Goal: Task Accomplishment & Management: Use online tool/utility

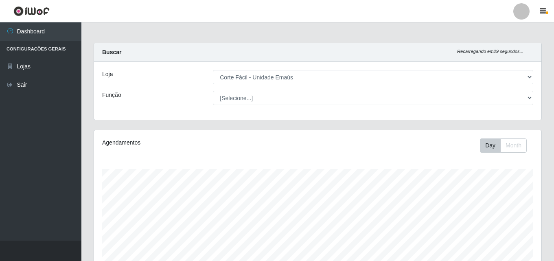
select select "201"
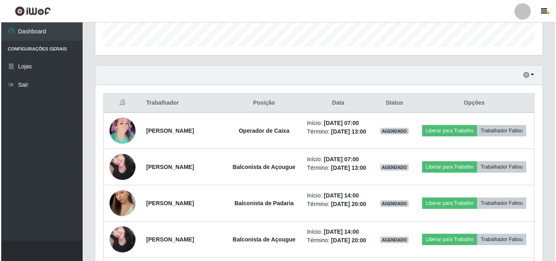
scroll to position [169, 448]
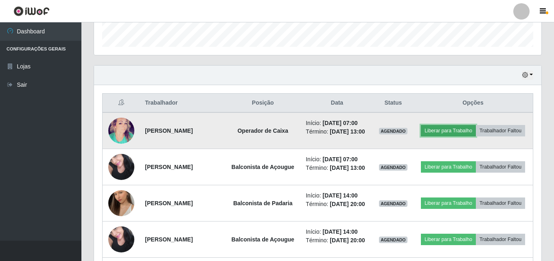
click at [476, 130] on button "Liberar para Trabalho" at bounding box center [448, 130] width 55 height 11
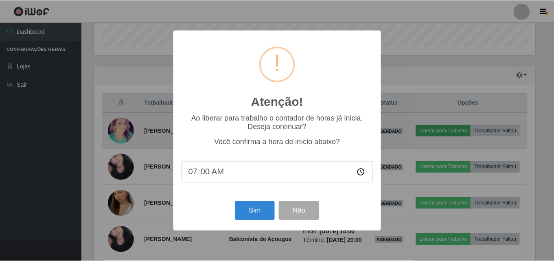
scroll to position [169, 444]
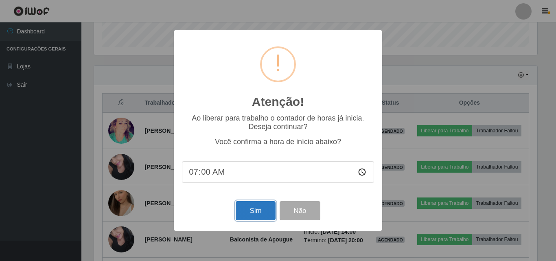
click at [262, 215] on button "Sim" at bounding box center [256, 210] width 40 height 19
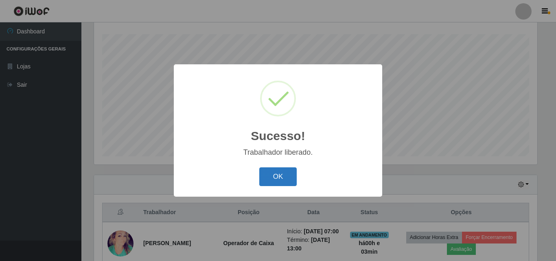
click at [284, 181] on button "OK" at bounding box center [278, 176] width 38 height 19
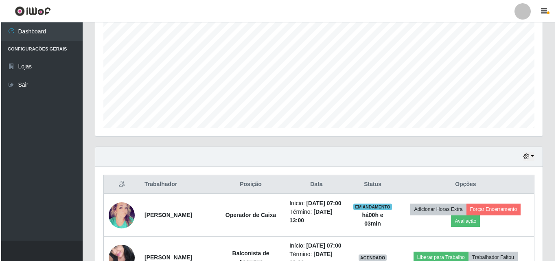
scroll to position [216, 0]
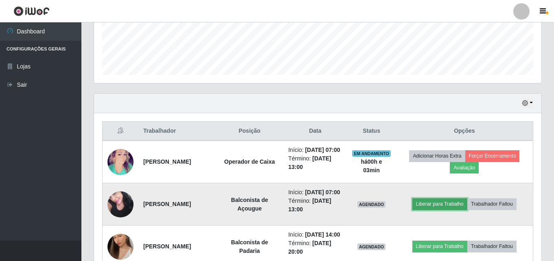
click at [452, 210] on button "Liberar para Trabalho" at bounding box center [440, 203] width 55 height 11
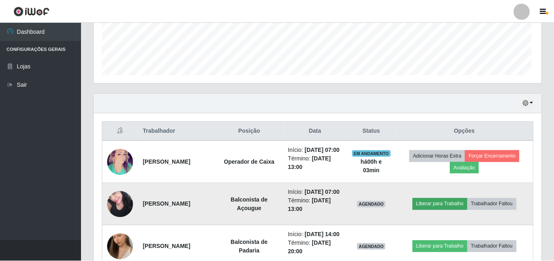
scroll to position [169, 444]
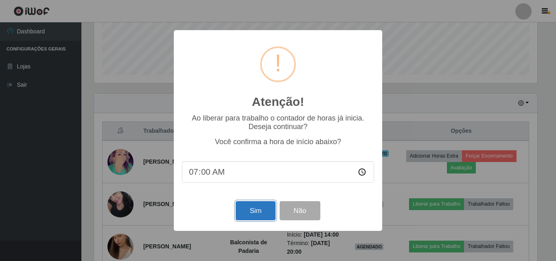
click at [247, 212] on button "Sim" at bounding box center [256, 210] width 40 height 19
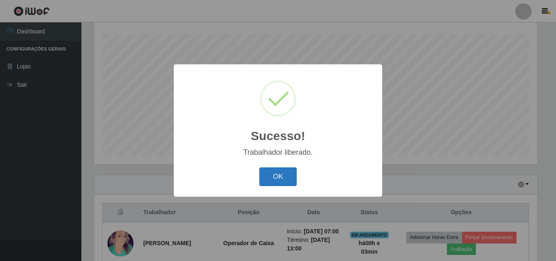
click at [283, 180] on button "OK" at bounding box center [278, 176] width 38 height 19
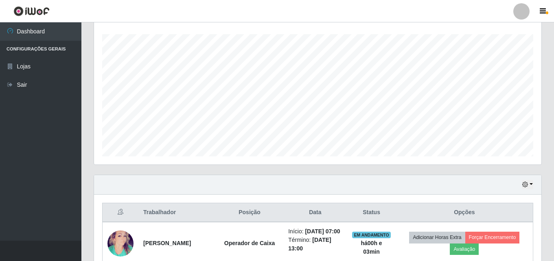
scroll to position [169, 448]
click at [283, 180] on div "Hoje 1 dia 3 dias 1 Semana Não encerrados" at bounding box center [318, 185] width 448 height 20
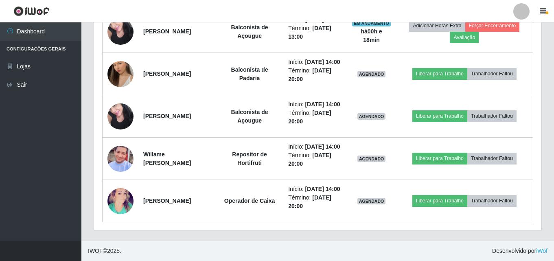
scroll to position [440, 0]
click at [283, 180] on td "Operador de Caixa" at bounding box center [250, 201] width 68 height 42
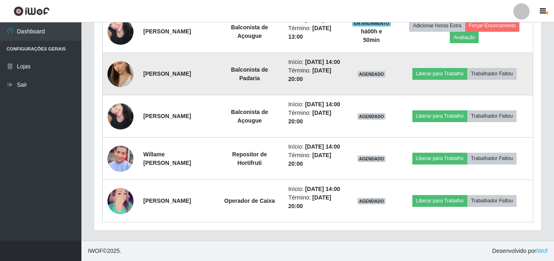
click at [125, 51] on img at bounding box center [121, 74] width 26 height 46
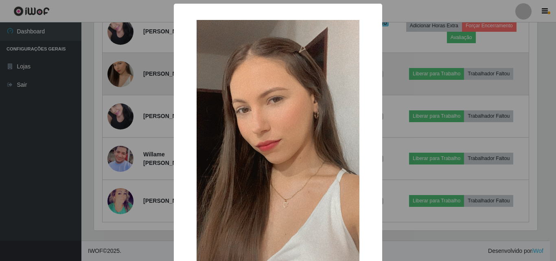
click at [125, 48] on div "× OK Cancel" at bounding box center [278, 130] width 556 height 261
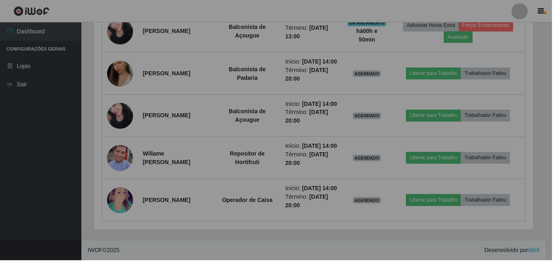
scroll to position [169, 448]
